Goal: Task Accomplishment & Management: Use online tool/utility

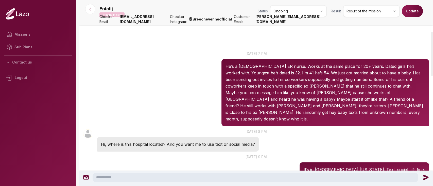
scroll to position [132, 0]
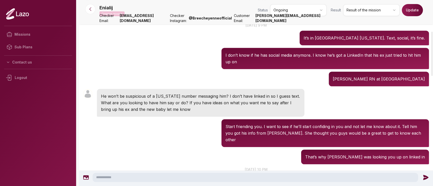
click at [96, 9] on div at bounding box center [90, 9] width 18 height 10
click at [93, 11] on button at bounding box center [90, 9] width 10 height 10
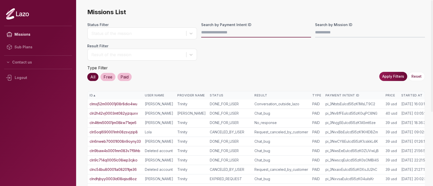
click at [241, 33] on input "Search by Payment Intent ID" at bounding box center [256, 32] width 110 height 10
paste input "**********"
type input "**********"
click at [387, 76] on button "Apply Filters" at bounding box center [393, 76] width 28 height 9
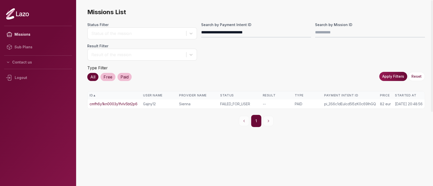
click at [125, 104] on link "cmfh6y1kn0003y1fvlv5bt2p6" at bounding box center [114, 104] width 48 height 5
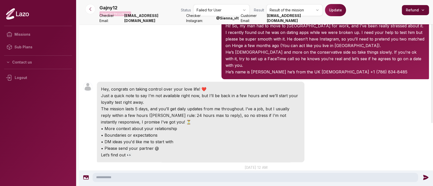
scroll to position [8, 0]
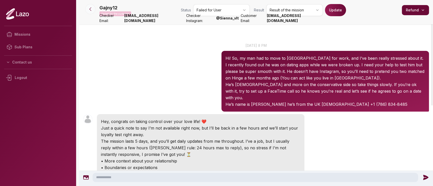
click at [89, 7] on icon at bounding box center [90, 9] width 5 height 5
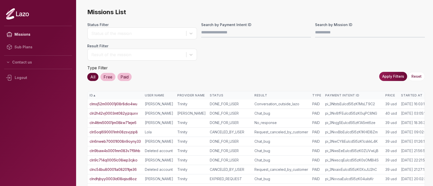
click at [235, 29] on input "Search by Payment Intent ID" at bounding box center [256, 32] width 110 height 10
type input "**********"
click at [390, 80] on div "**********" at bounding box center [256, 156] width 338 height 297
click at [390, 80] on button "Apply Filters" at bounding box center [393, 76] width 28 height 9
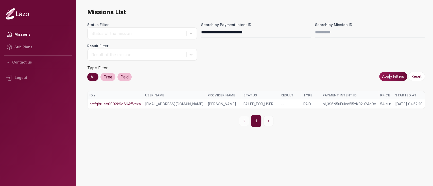
click at [132, 104] on link "cmfg8ruee0002k9d664ffvcxa" at bounding box center [115, 104] width 51 height 5
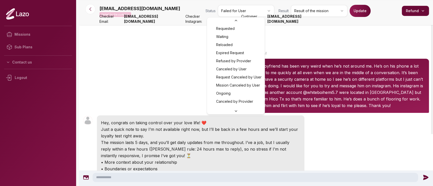
click at [247, 11] on html "Missions Sub Plans Contact us Logout [EMAIL_ADDRESS][DOMAIN_NAME] Failed for th…" at bounding box center [216, 93] width 433 height 186
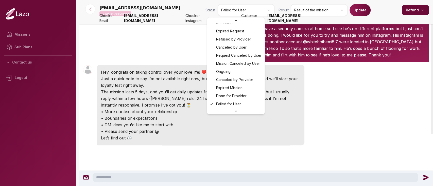
scroll to position [52, 0]
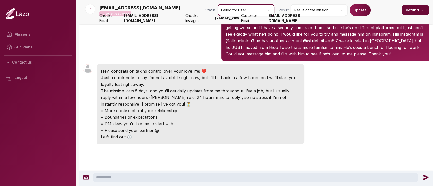
click at [310, 14] on html "Missions Sub Plans Contact us Logout [EMAIL_ADDRESS][DOMAIN_NAME] Failed for th…" at bounding box center [216, 93] width 433 height 186
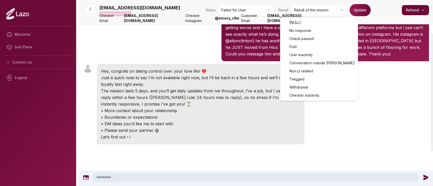
click at [310, 14] on html "Missions Sub Plans Contact us Logout [EMAIL_ADDRESS][DOMAIN_NAME] Failed for th…" at bounding box center [216, 93] width 433 height 186
click at [310, 6] on html "Missions Sub Plans Contact us Logout [EMAIL_ADDRESS][DOMAIN_NAME] Failed for th…" at bounding box center [216, 93] width 433 height 186
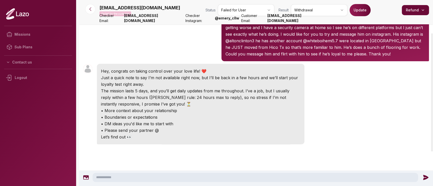
click at [351, 9] on button "Update" at bounding box center [359, 10] width 21 height 12
drag, startPoint x: 161, startPoint y: 8, endPoint x: 328, endPoint y: 22, distance: 167.4
click at [97, 7] on div "[EMAIL_ADDRESS][DOMAIN_NAME] Failed for the customer Status Failed for User Res…" at bounding box center [256, 94] width 354 height 291
click at [223, 21] on div "[EMAIL_ADDRESS][DOMAIN_NAME] Failed for the customer Status Failed for User Res…" at bounding box center [256, 94] width 354 height 291
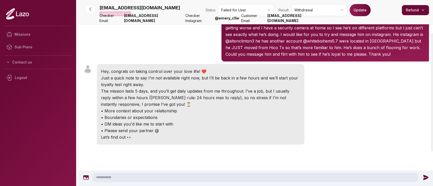
click at [282, 21] on strong "[EMAIL_ADDRESS][DOMAIN_NAME]" at bounding box center [296, 18] width 59 height 10
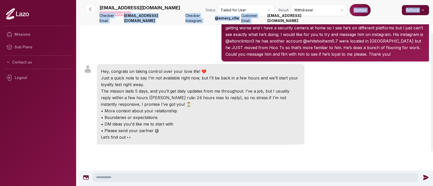
drag, startPoint x: 282, startPoint y: 21, endPoint x: 327, endPoint y: 23, distance: 44.7
click at [327, 23] on nav "[EMAIL_ADDRESS][DOMAIN_NAME] Failed for the customer Status Failed for User Res…" at bounding box center [256, 12] width 354 height 24
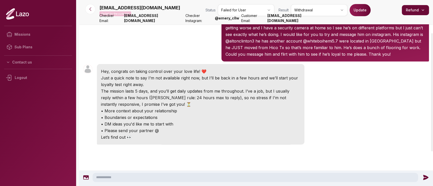
click at [326, 21] on strong "[EMAIL_ADDRESS][DOMAIN_NAME]" at bounding box center [296, 18] width 59 height 10
drag, startPoint x: 326, startPoint y: 21, endPoint x: 281, endPoint y: 22, distance: 44.1
click at [281, 22] on div "Customer Email: [EMAIL_ADDRESS][DOMAIN_NAME]" at bounding box center [283, 18] width 85 height 10
copy strong "[EMAIL_ADDRESS][DOMAIN_NAME]"
